Goal: Task Accomplishment & Management: Use online tool/utility

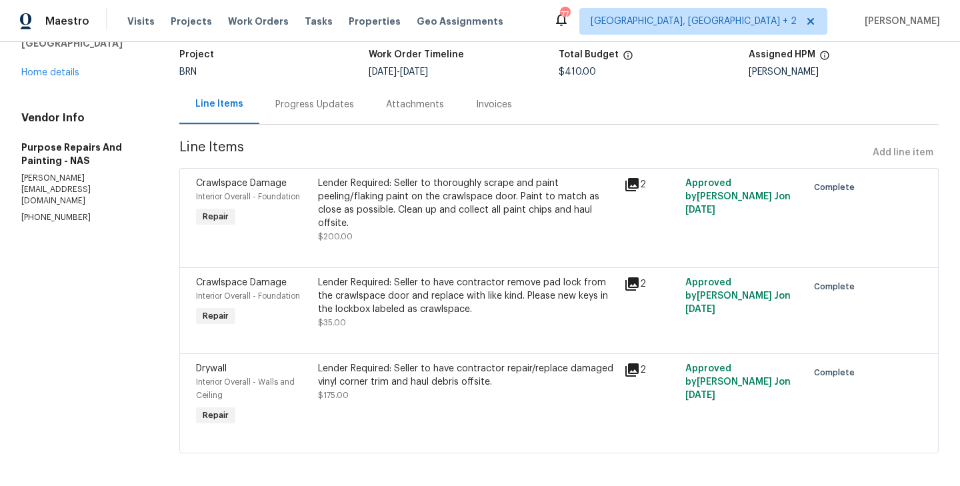
scroll to position [94, 0]
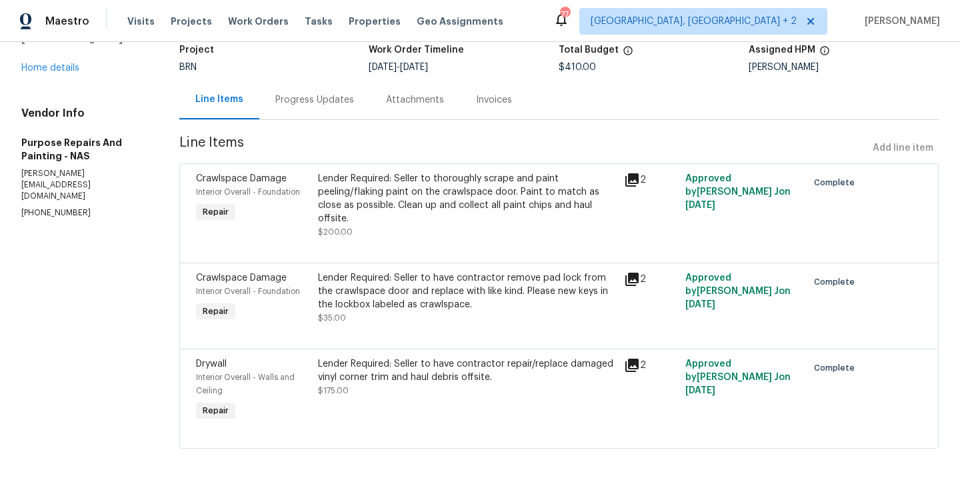
click at [313, 308] on div "Crawlspace Damage Interior Overall - Foundation Repair" at bounding box center [253, 297] width 123 height 61
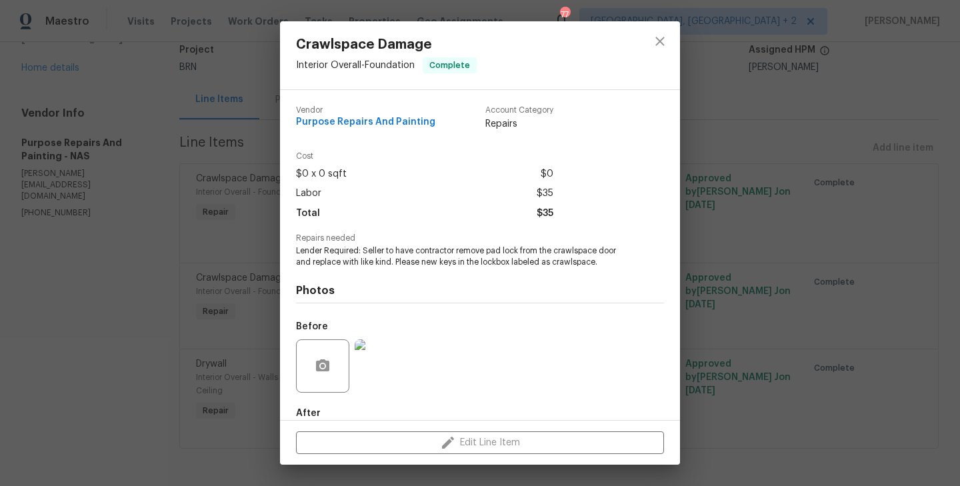
scroll to position [73, 0]
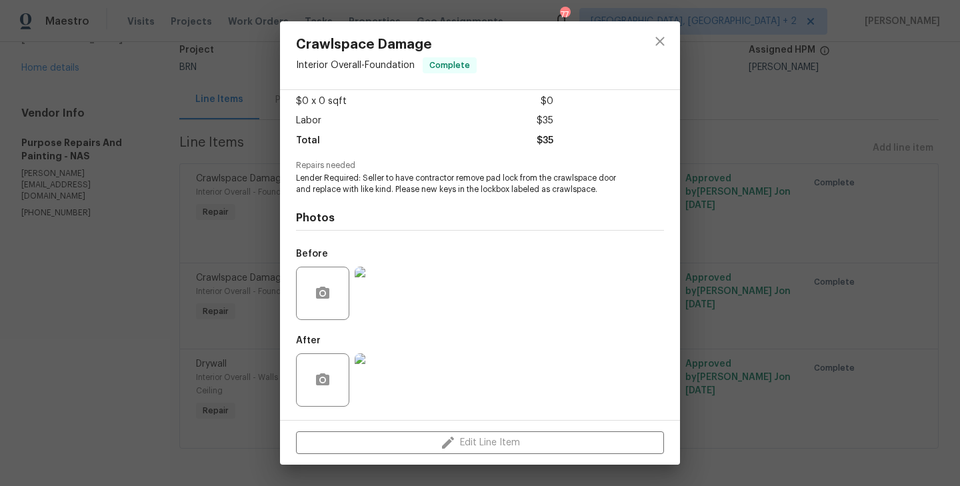
click at [365, 279] on img at bounding box center [381, 293] width 53 height 53
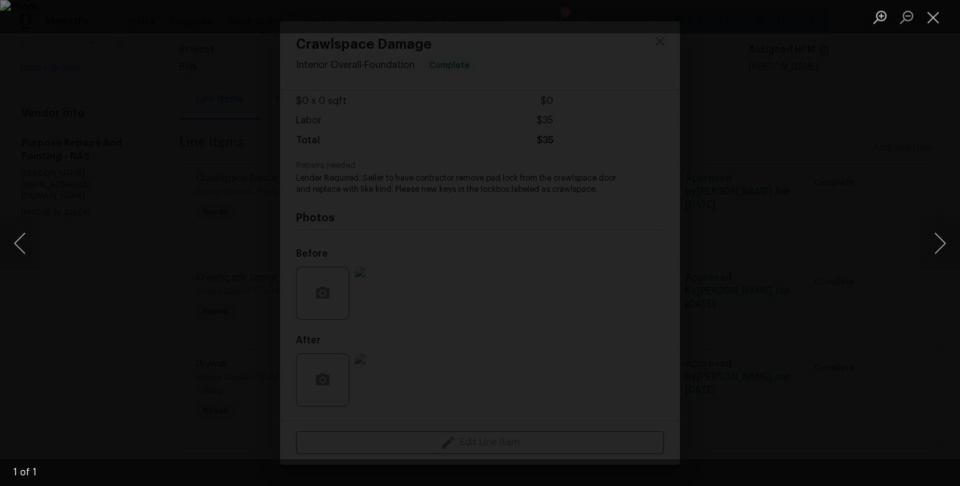
click at [171, 259] on div "Lightbox" at bounding box center [480, 243] width 960 height 486
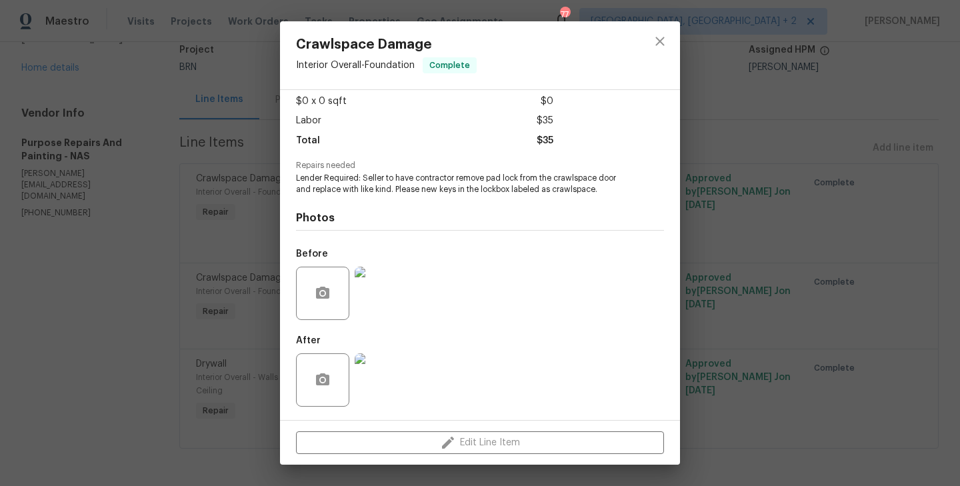
click at [373, 369] on img at bounding box center [381, 379] width 53 height 53
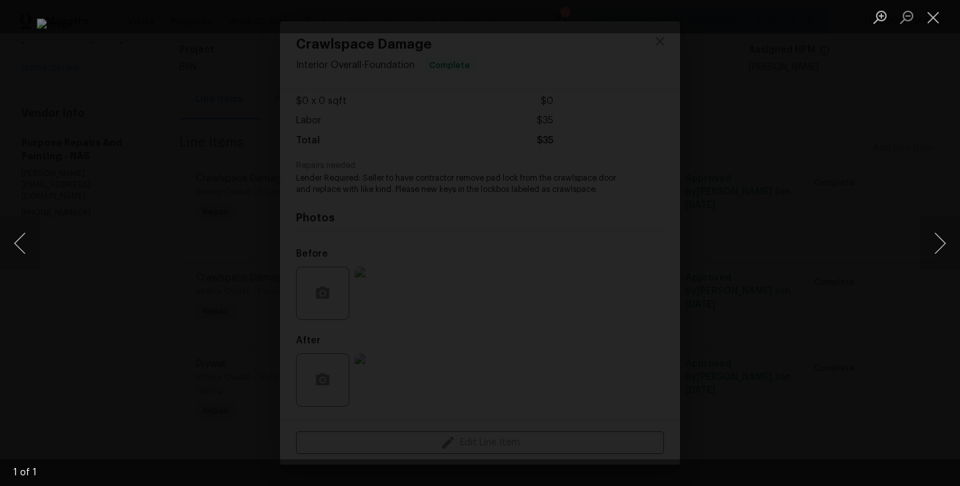
click at [120, 209] on div "Lightbox" at bounding box center [480, 243] width 960 height 486
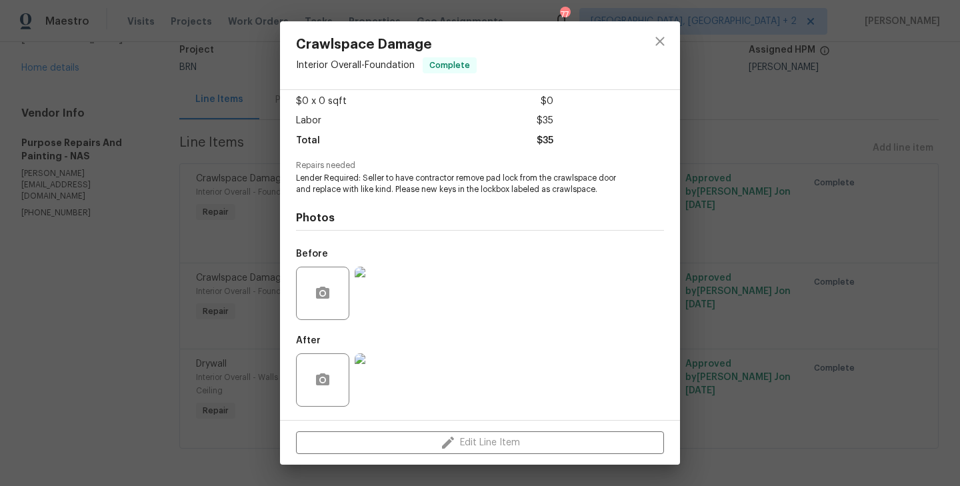
click at [381, 289] on img at bounding box center [381, 293] width 53 height 53
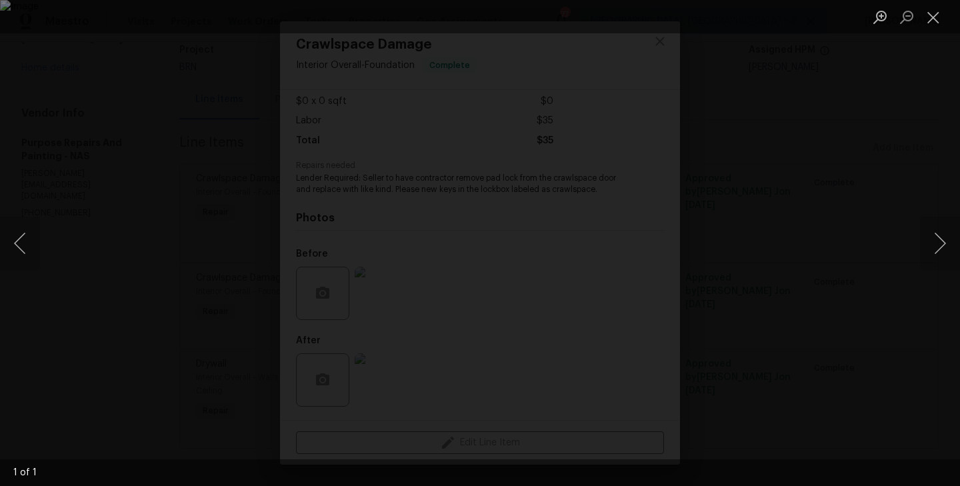
click at [179, 285] on div "Lightbox" at bounding box center [480, 243] width 960 height 486
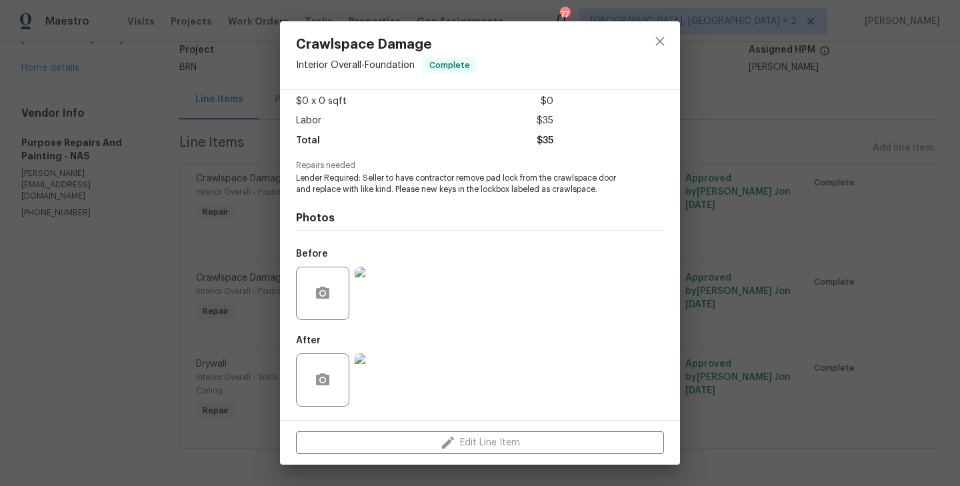
click at [388, 381] on img at bounding box center [381, 379] width 53 height 53
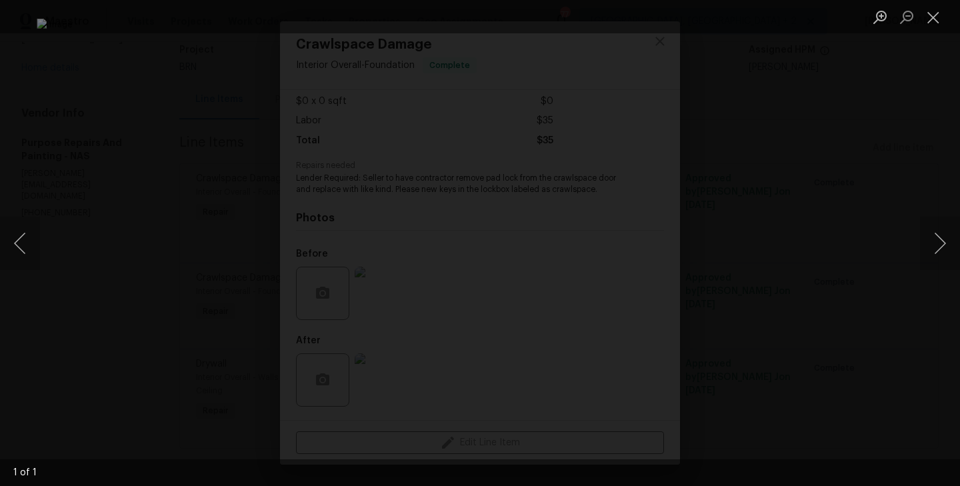
click at [113, 231] on div "Lightbox" at bounding box center [480, 243] width 960 height 486
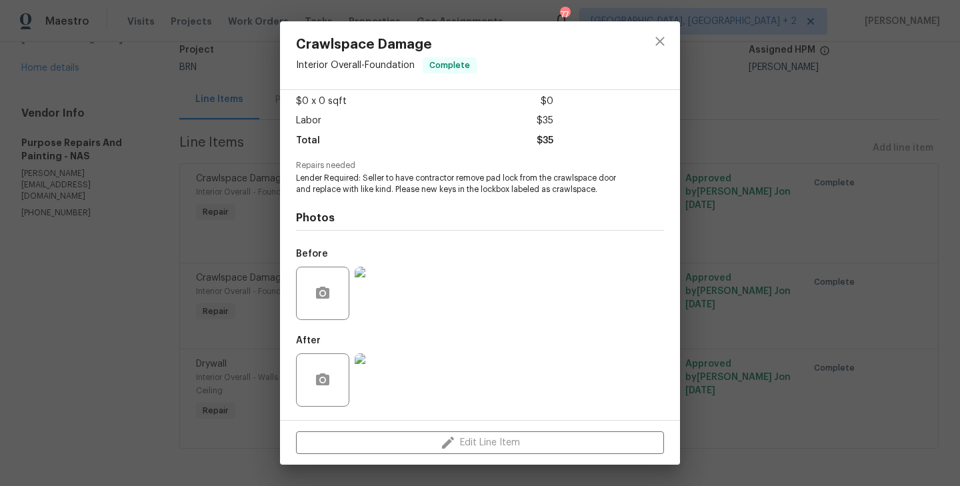
click at [381, 307] on img at bounding box center [381, 293] width 53 height 53
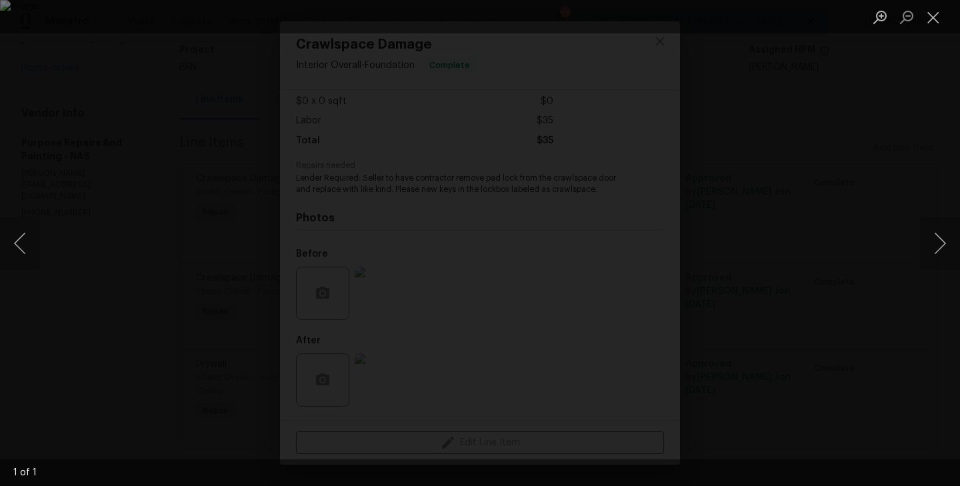
click at [215, 229] on div "Lightbox" at bounding box center [480, 243] width 960 height 486
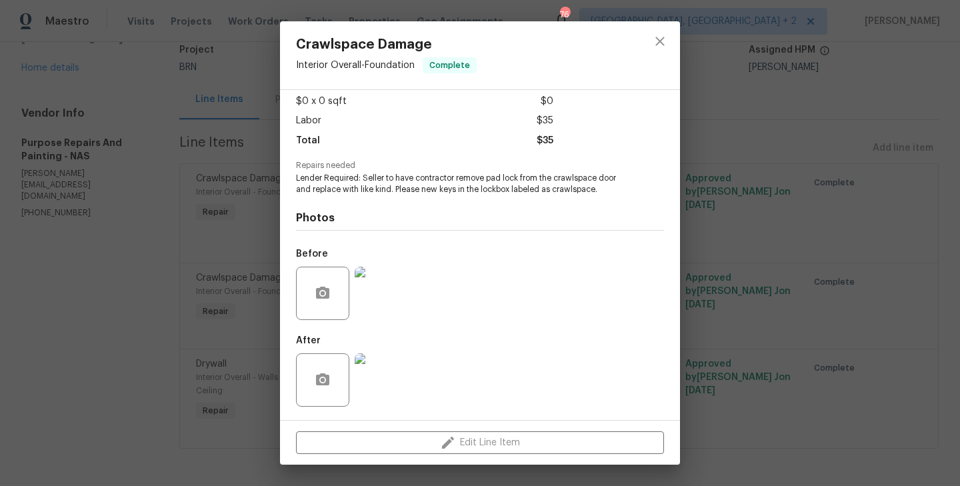
click at [379, 293] on img at bounding box center [381, 293] width 53 height 53
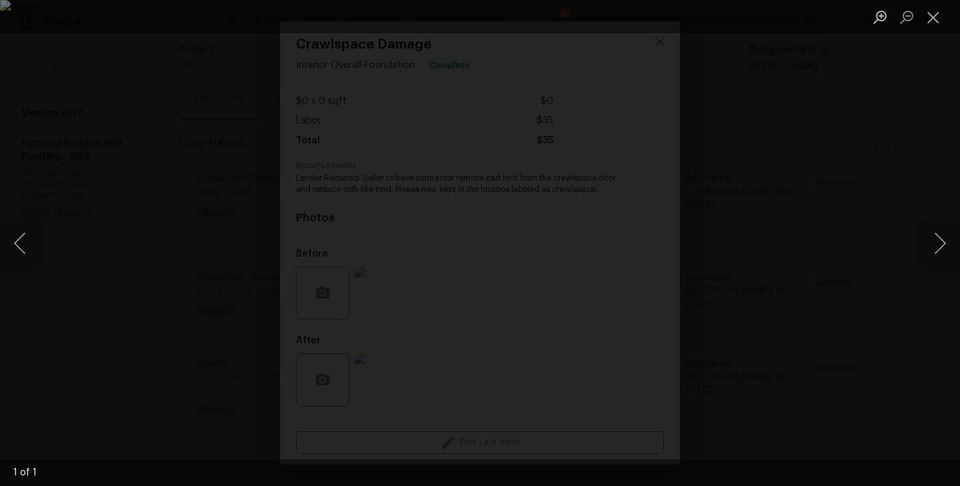
click at [171, 353] on div "Lightbox" at bounding box center [480, 243] width 960 height 486
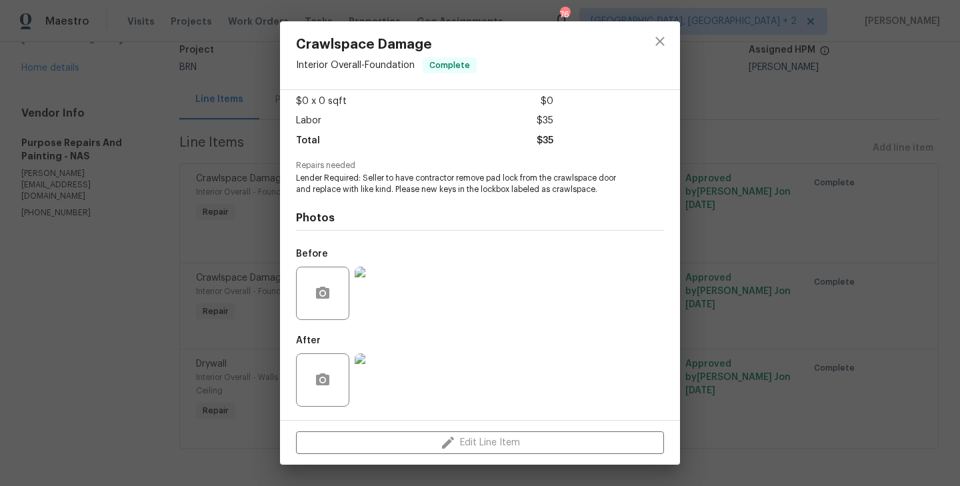
click at [370, 383] on img at bounding box center [381, 379] width 53 height 53
